Goal: Task Accomplishment & Management: Manage account settings

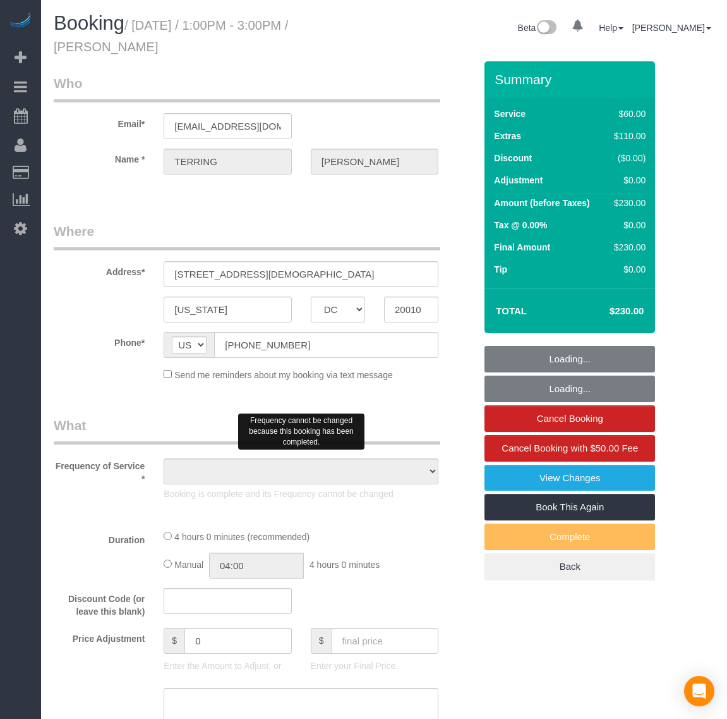
select select "DC"
select select "string:fspay-0c450c12-579f-44b5-8045-9644ccedbbc3"
select select "1"
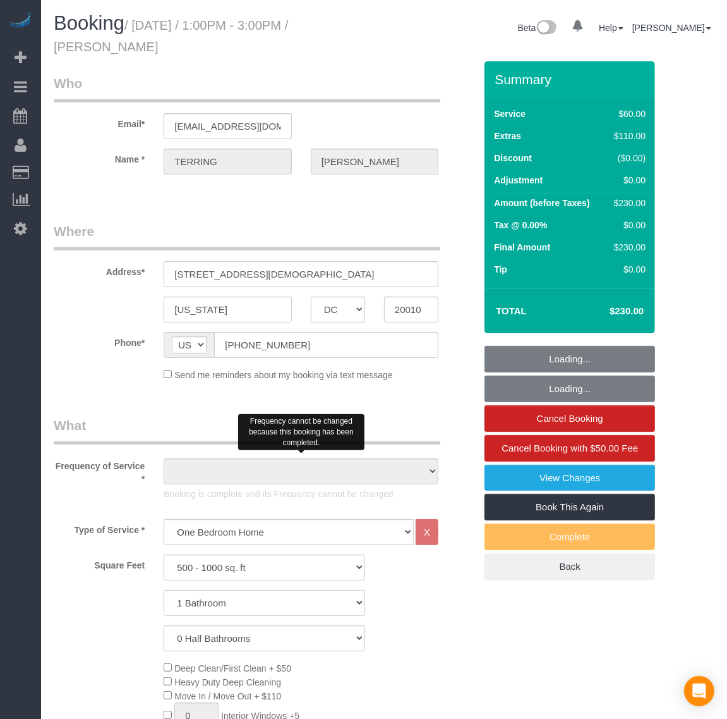
select select "object:8107"
select select "number:1"
select select "number:42"
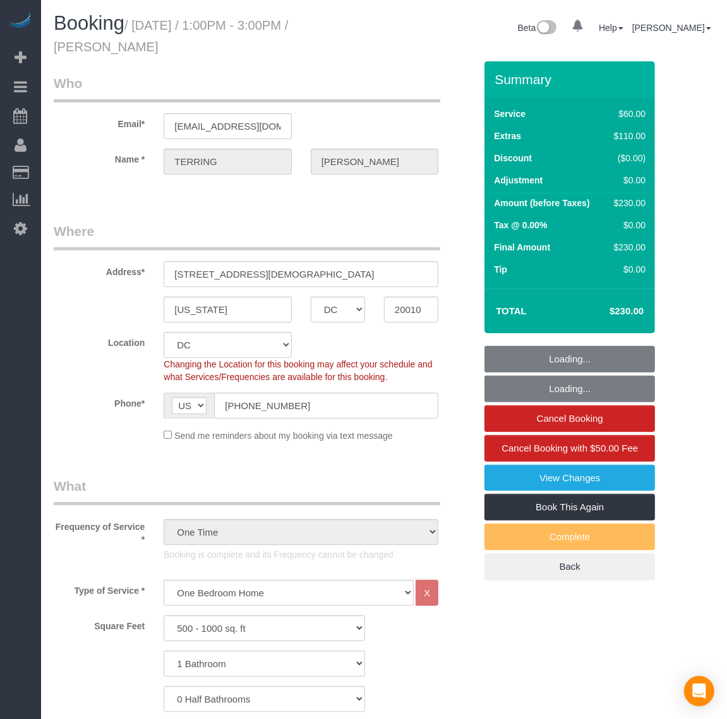
select select "object:8166"
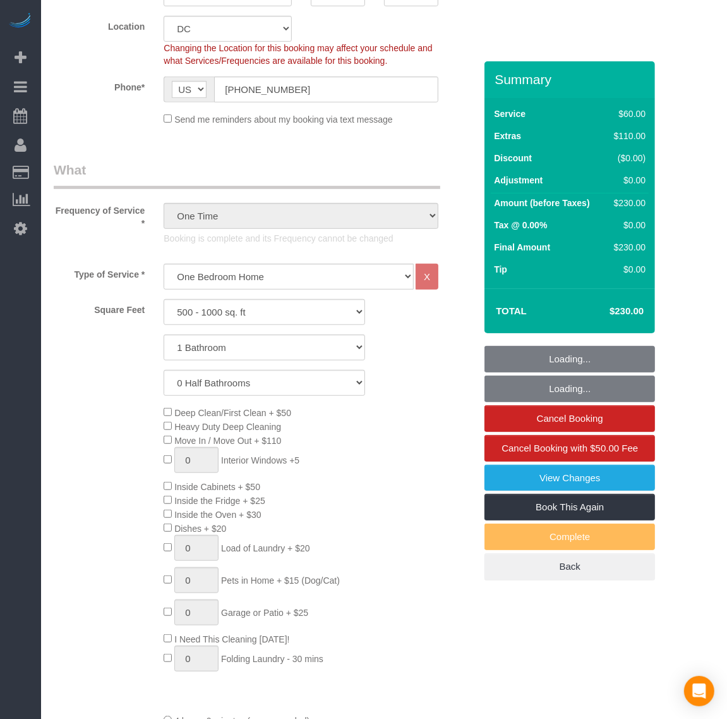
select select "1"
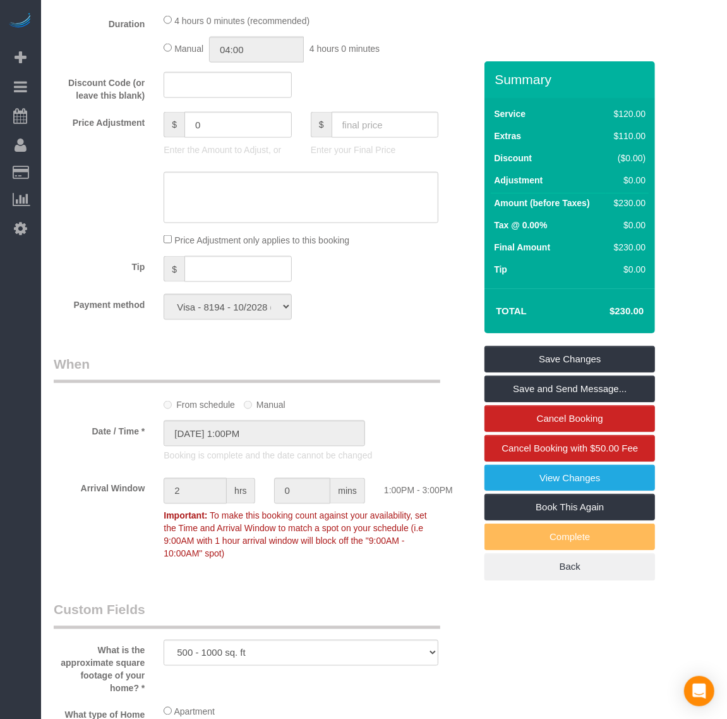
scroll to position [1027, 0]
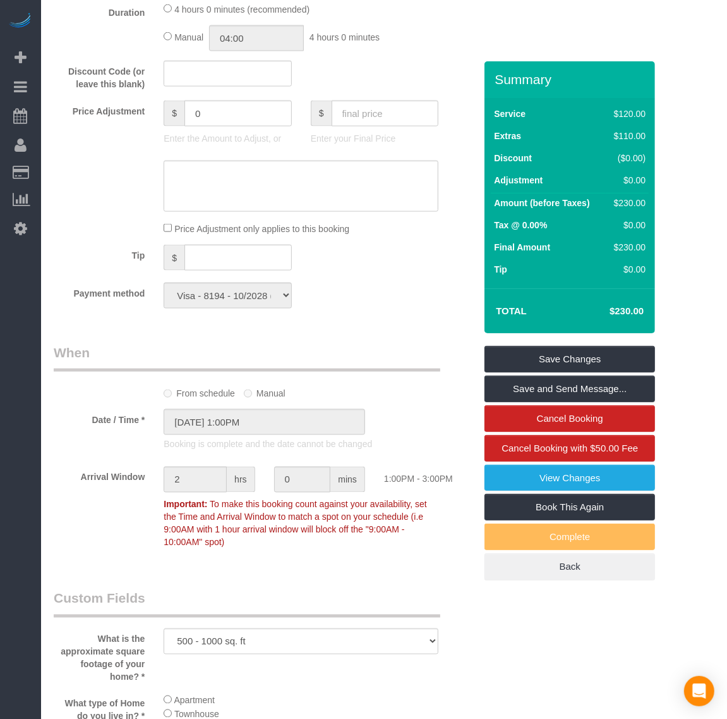
click at [381, 339] on div "Who Email* [EMAIL_ADDRESS][DOMAIN_NAME] Name * [PERSON_NAME] Where Address* [ST…" at bounding box center [264, 270] width 441 height 2472
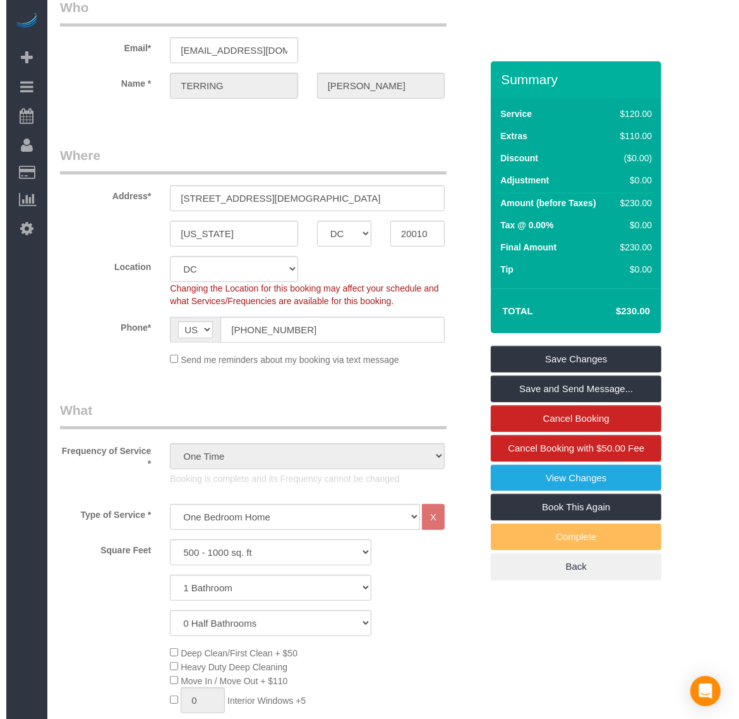
scroll to position [0, 0]
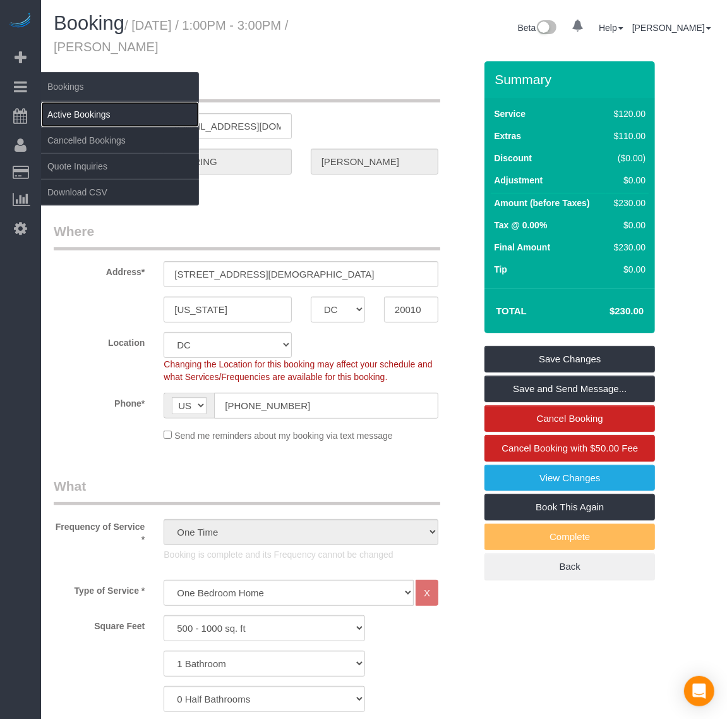
click at [60, 106] on link "Active Bookings" at bounding box center [120, 114] width 158 height 25
